Goal: Task Accomplishment & Management: Use online tool/utility

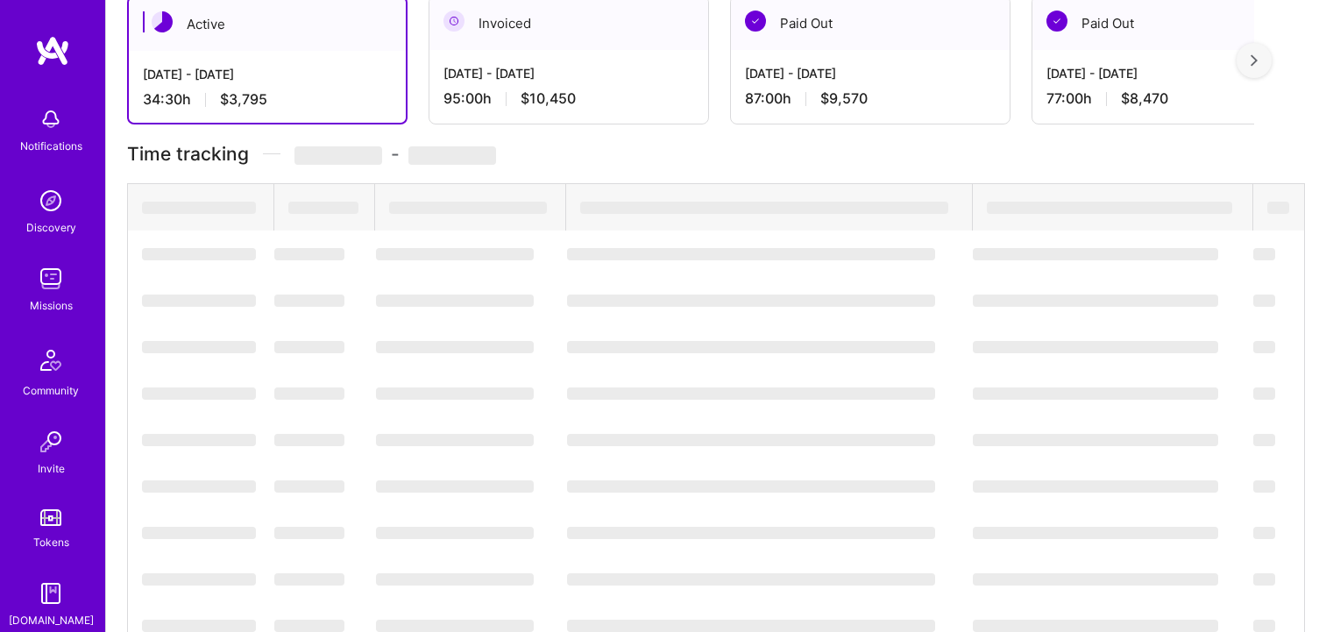
scroll to position [328, 0]
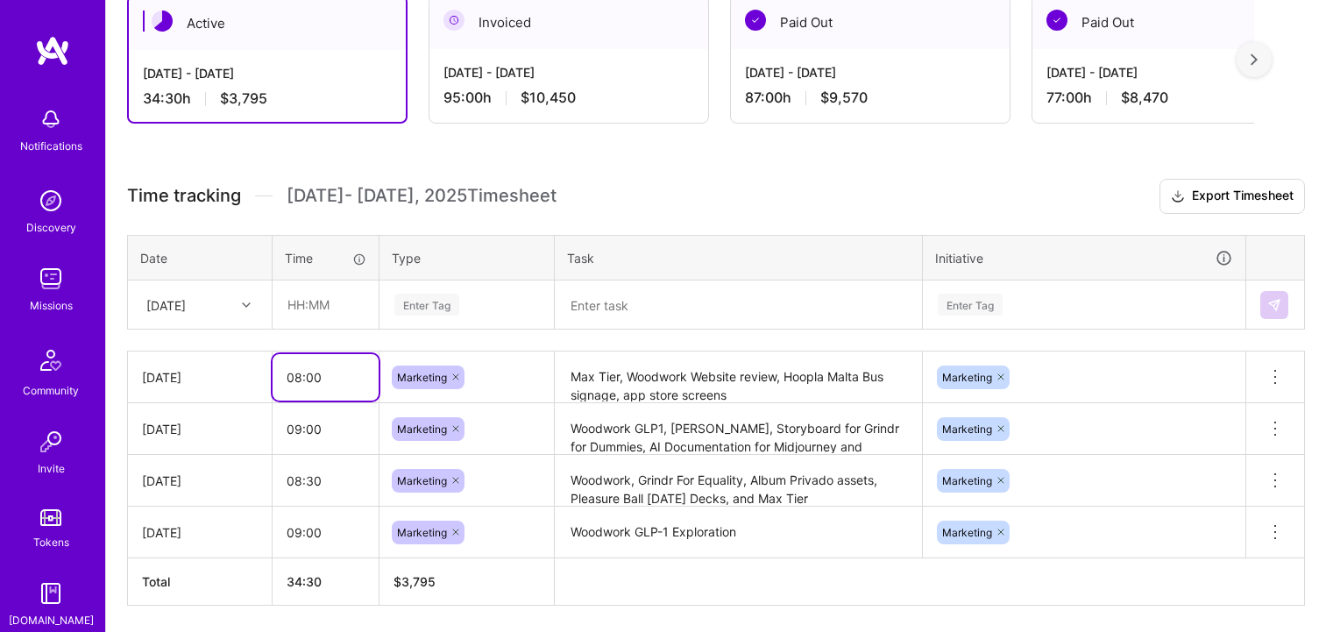
click at [316, 369] on input "08:00" at bounding box center [326, 377] width 106 height 46
click at [327, 300] on input "text" at bounding box center [325, 304] width 104 height 46
type input "01:00"
click at [442, 311] on div "Enter Tag" at bounding box center [426, 304] width 65 height 27
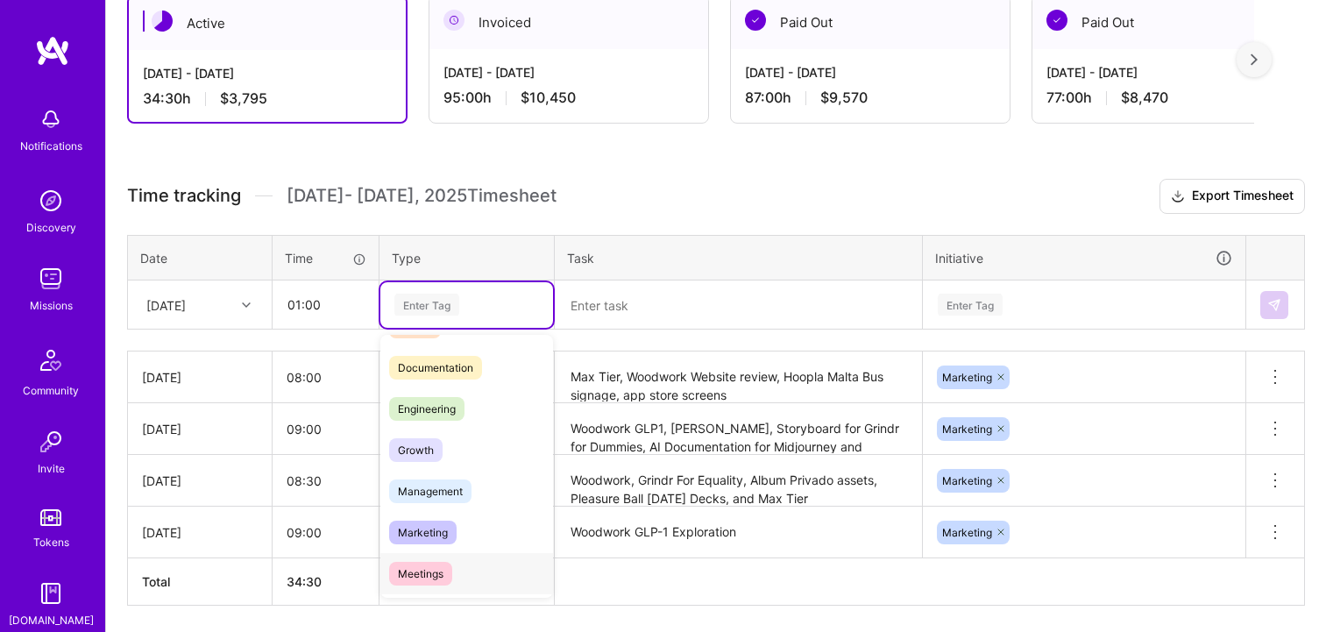
scroll to position [93, 0]
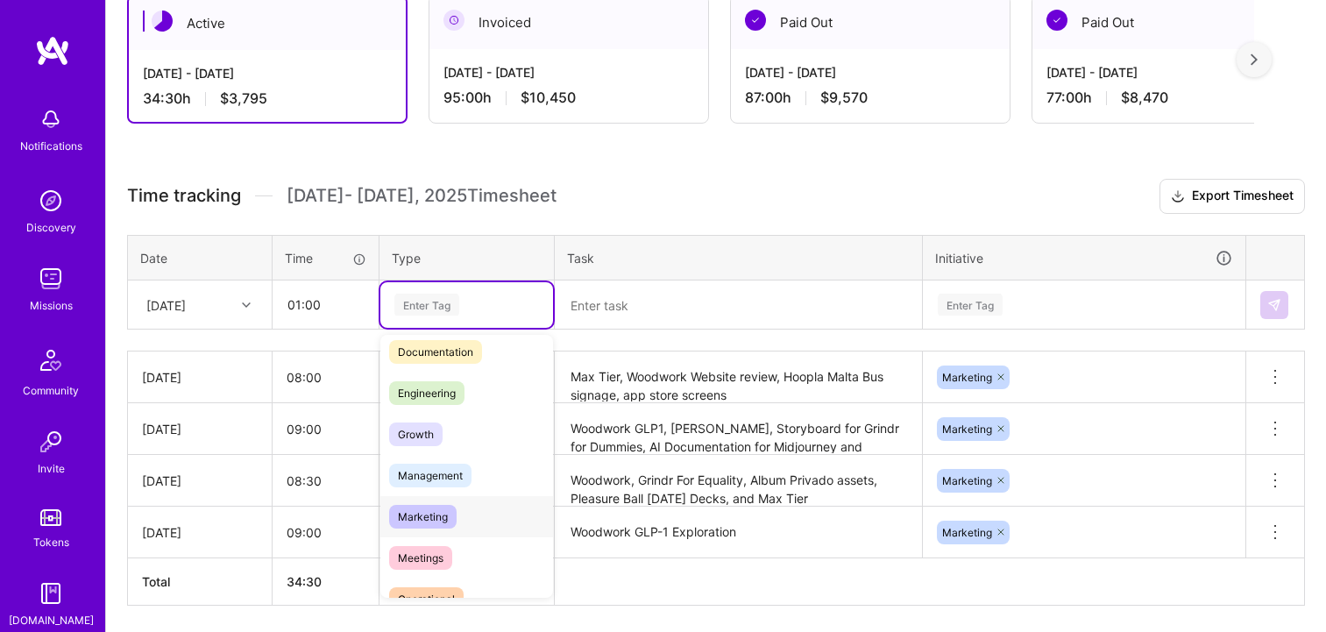
drag, startPoint x: 443, startPoint y: 515, endPoint x: 464, endPoint y: 501, distance: 25.3
click at [443, 514] on span "Marketing" at bounding box center [422, 517] width 67 height 24
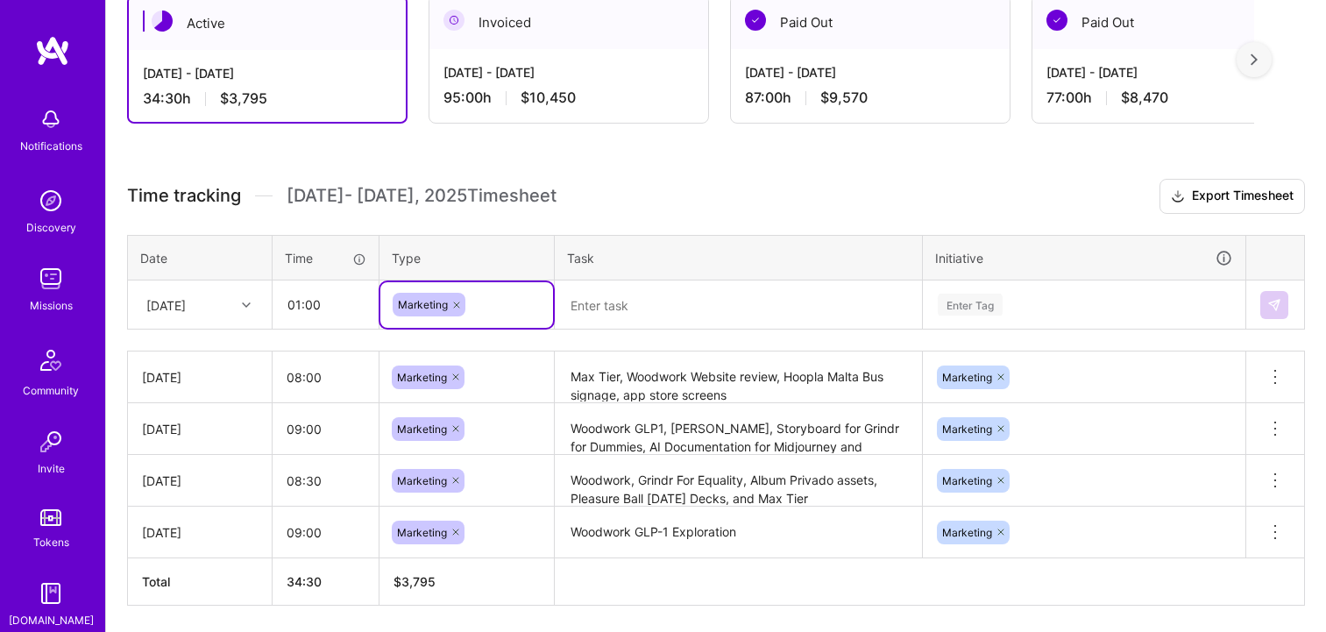
click at [634, 307] on textarea at bounding box center [738, 305] width 364 height 46
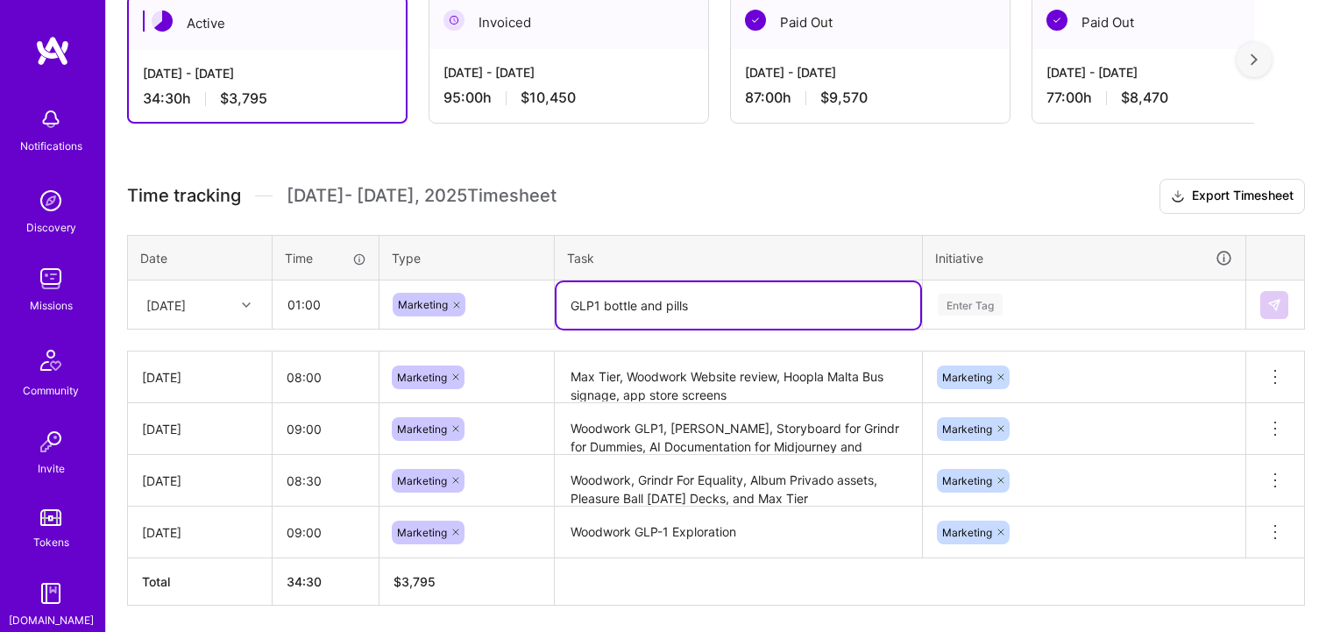
type textarea "GLP1 bottle and pills"
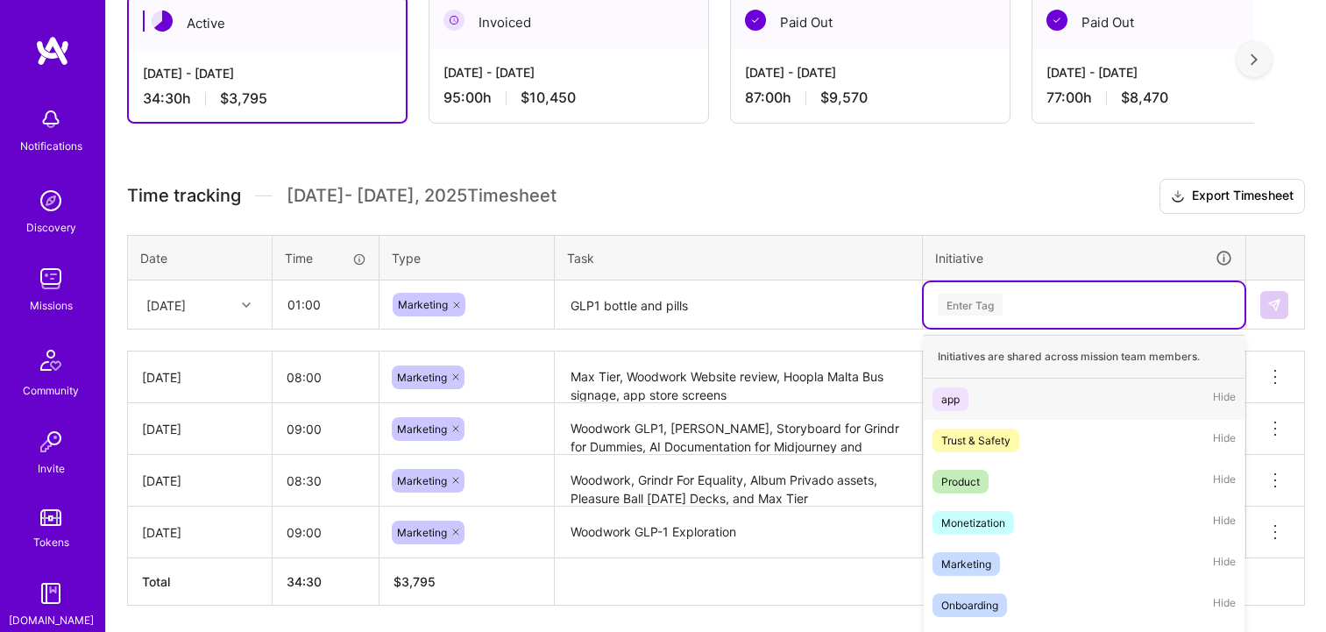
click at [980, 293] on div "option app focused, 1 of 9. 9 results available. Use Up and Down to choose opti…" at bounding box center [1084, 305] width 321 height 46
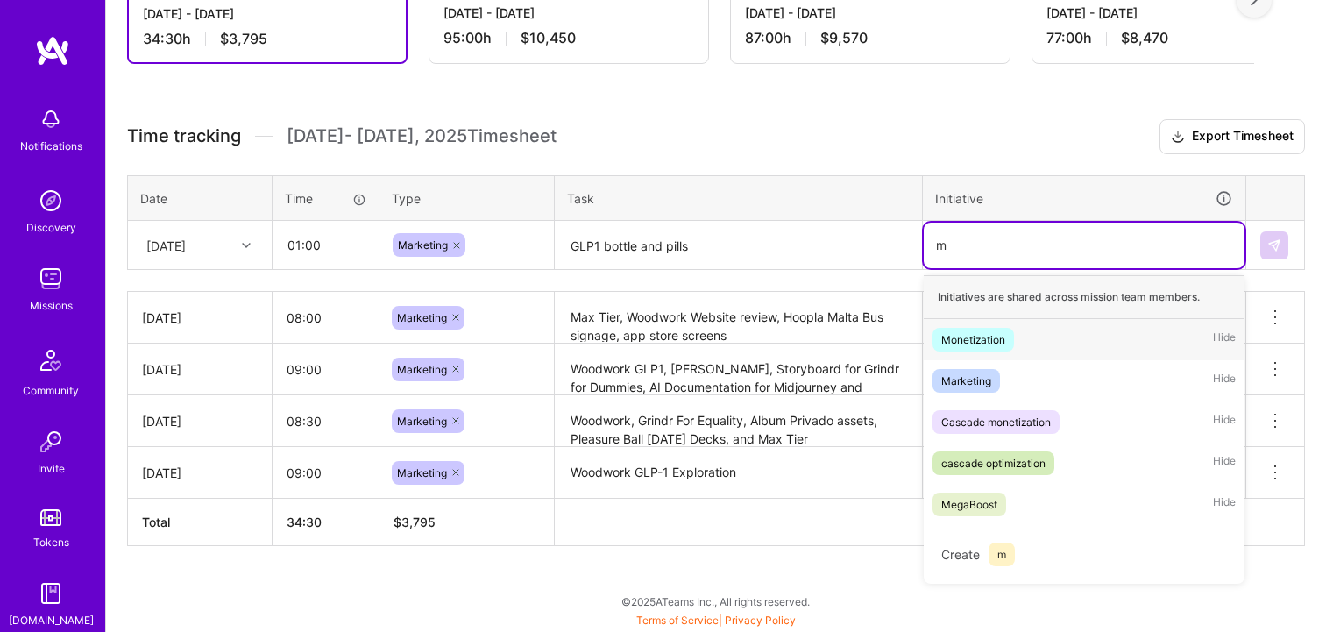
scroll to position [386, 0]
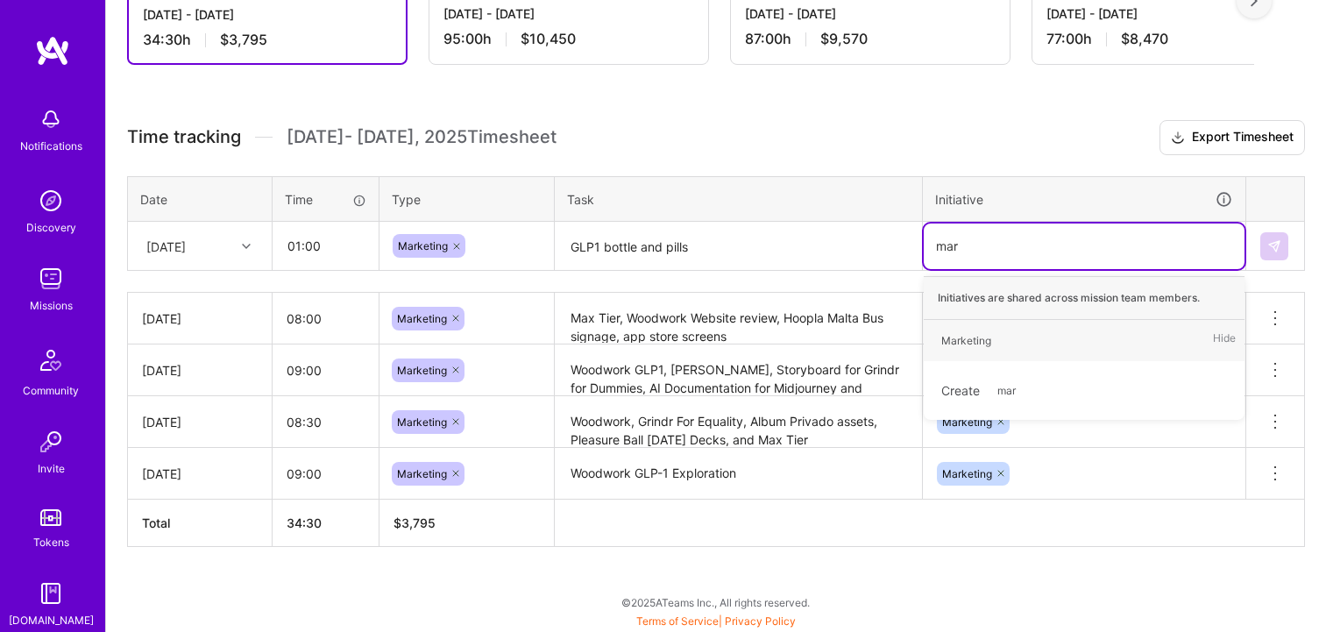
type input "mark"
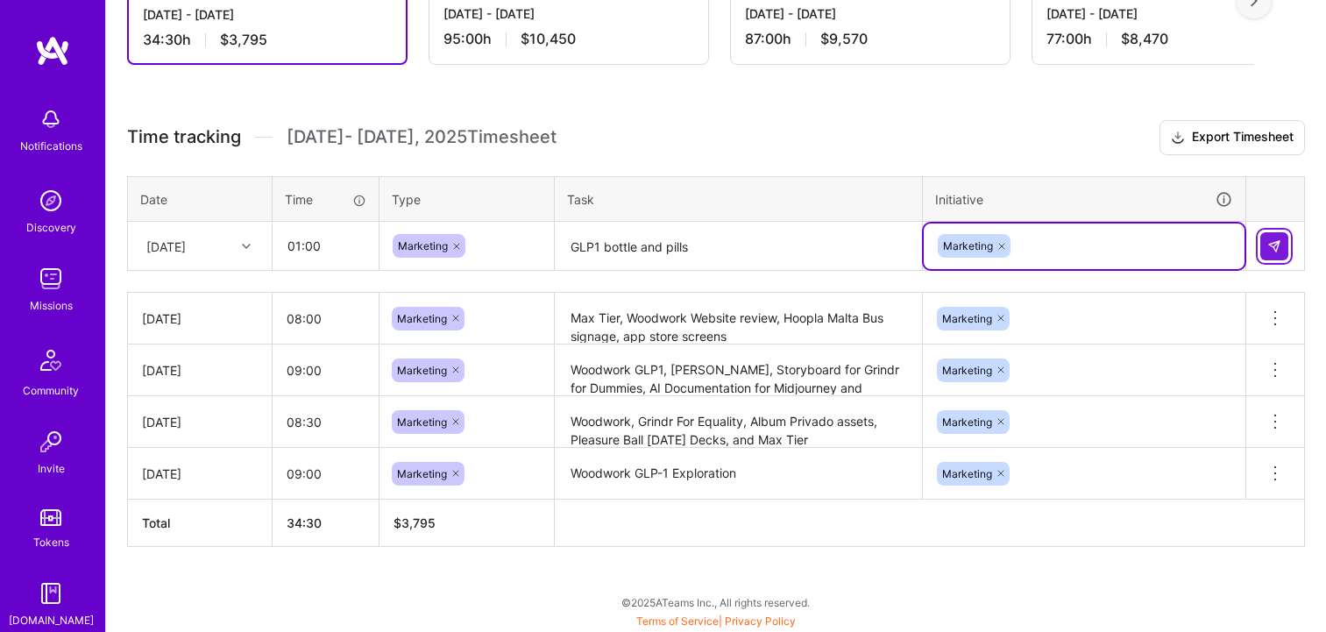
click at [1274, 248] on img at bounding box center [1274, 246] width 14 height 14
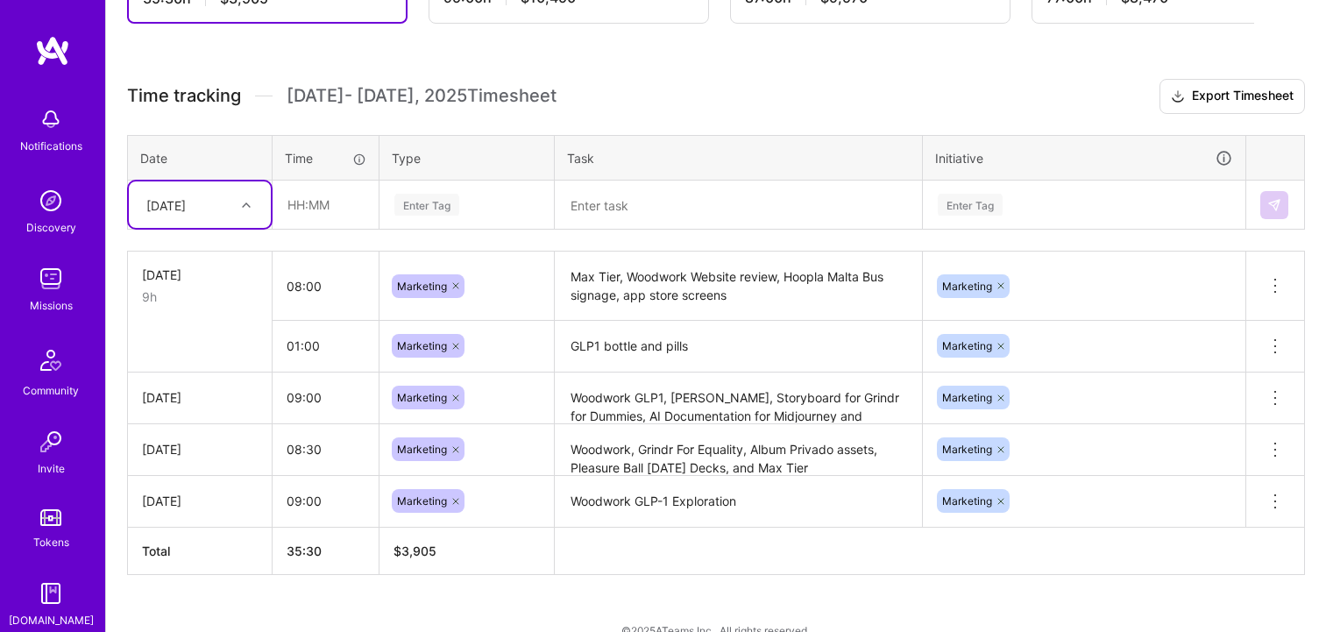
scroll to position [432, 0]
